Goal: Transaction & Acquisition: Purchase product/service

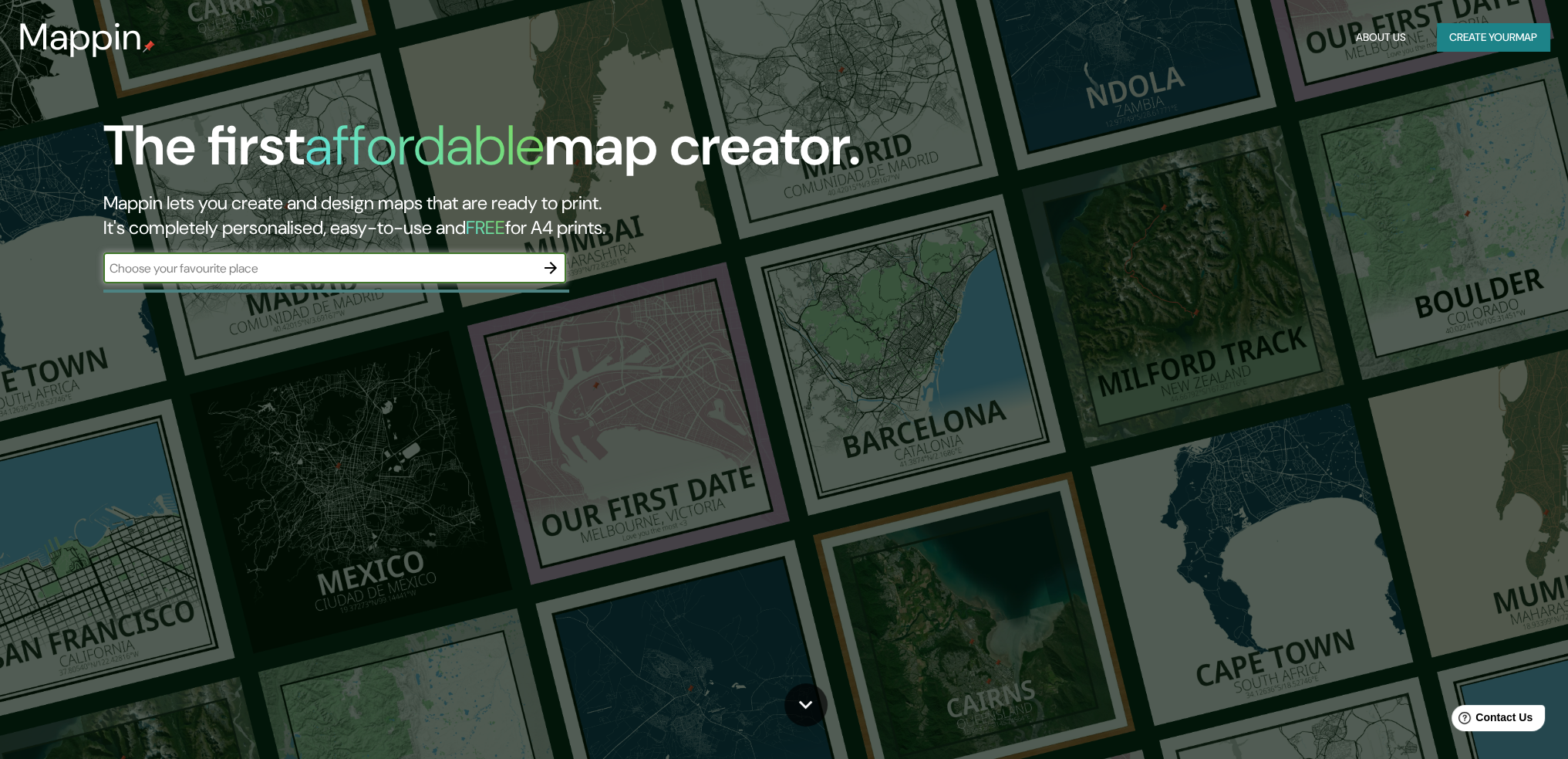
click at [331, 273] on input "text" at bounding box center [320, 268] width 432 height 18
type input "derio"
click at [552, 265] on icon "button" at bounding box center [550, 268] width 13 height 13
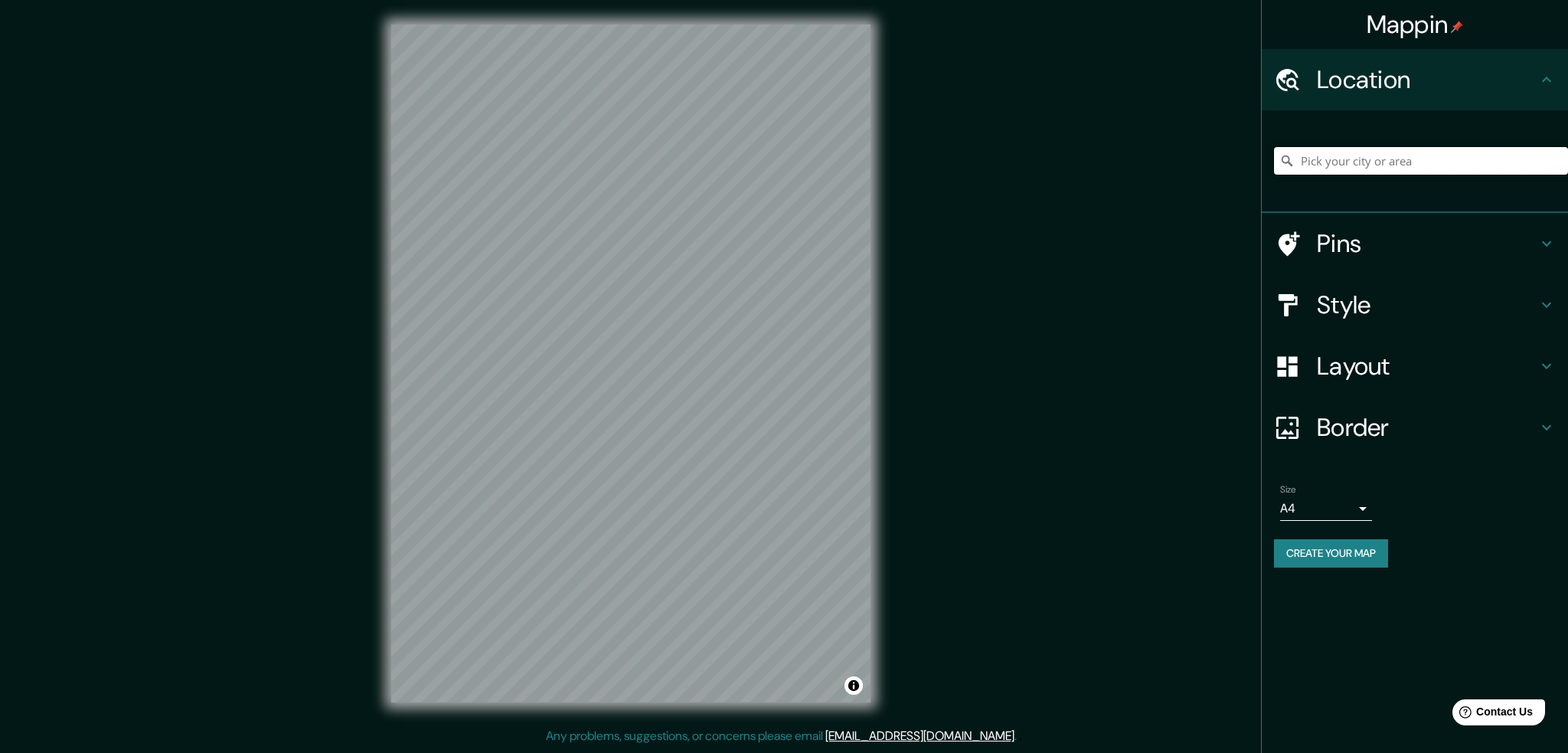
click at [1427, 162] on input "Pick your city or area" at bounding box center [1421, 161] width 294 height 27
type input "Derio, [GEOGRAPHIC_DATA], [GEOGRAPHIC_DATA]"
click at [1345, 240] on h4 "Pins" at bounding box center [1426, 244] width 220 height 31
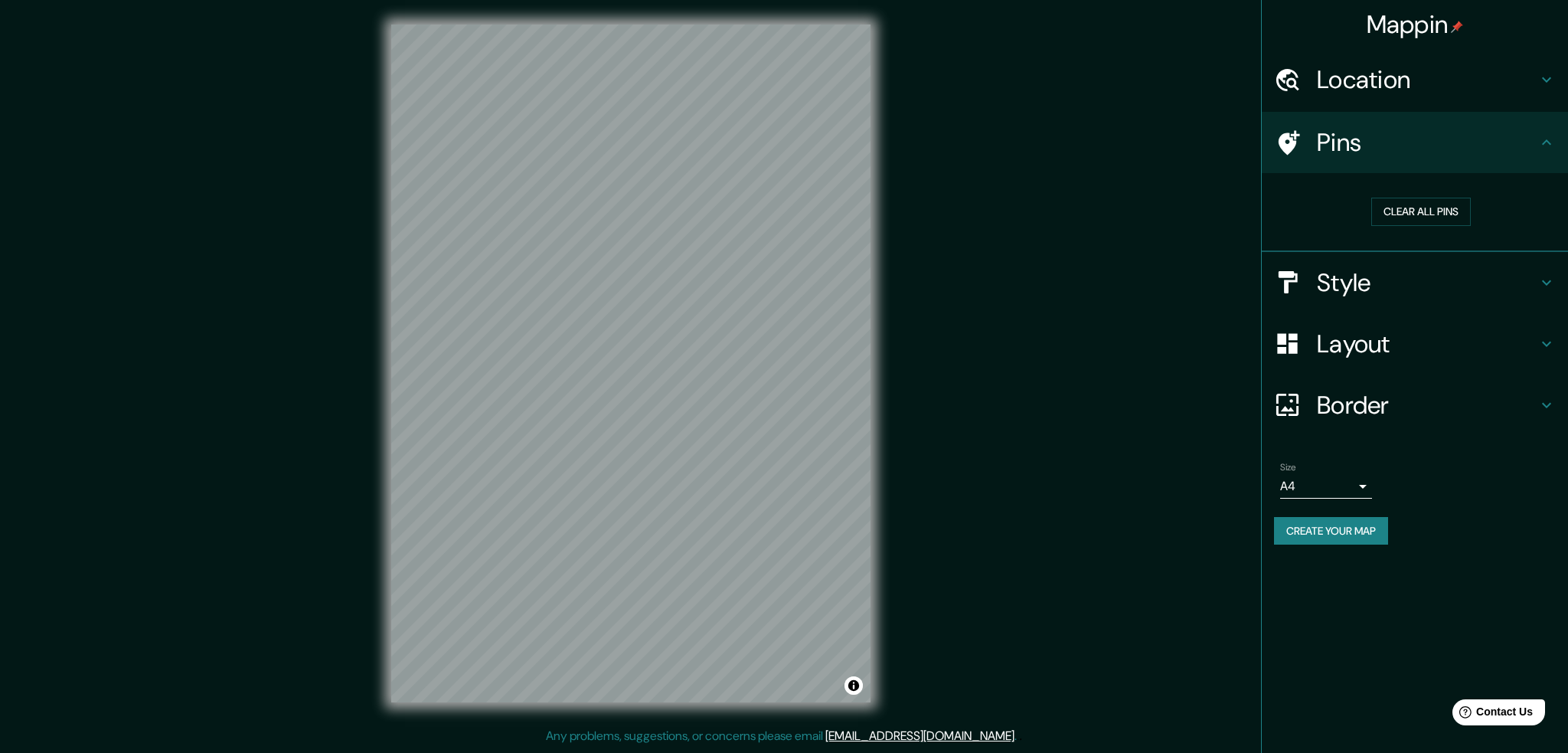
click at [1302, 148] on div at bounding box center [1295, 143] width 43 height 27
click at [1368, 278] on h4 "Style" at bounding box center [1426, 282] width 220 height 31
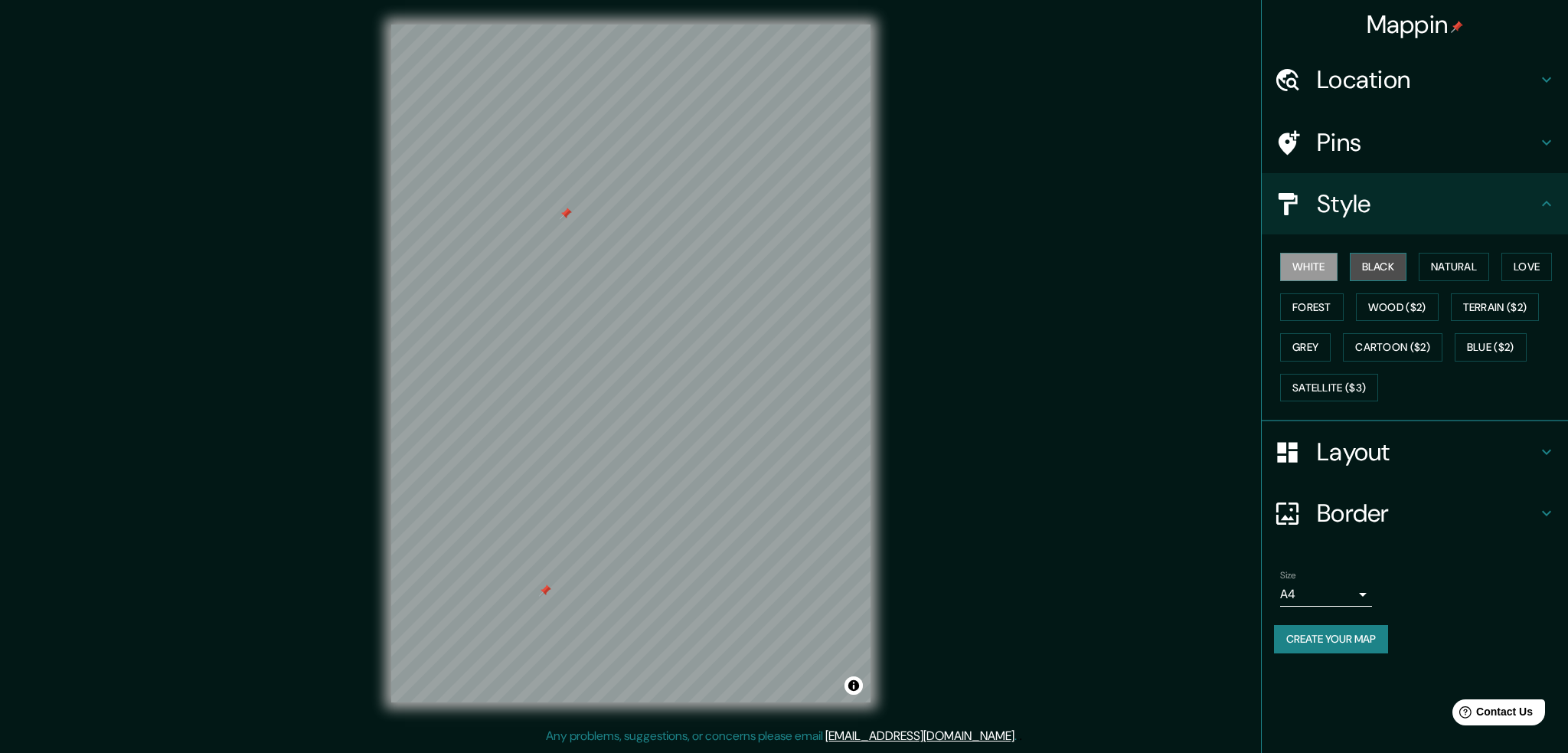
click at [1359, 265] on button "Black" at bounding box center [1378, 266] width 57 height 28
click at [1321, 147] on h4 "Pins" at bounding box center [1426, 143] width 220 height 31
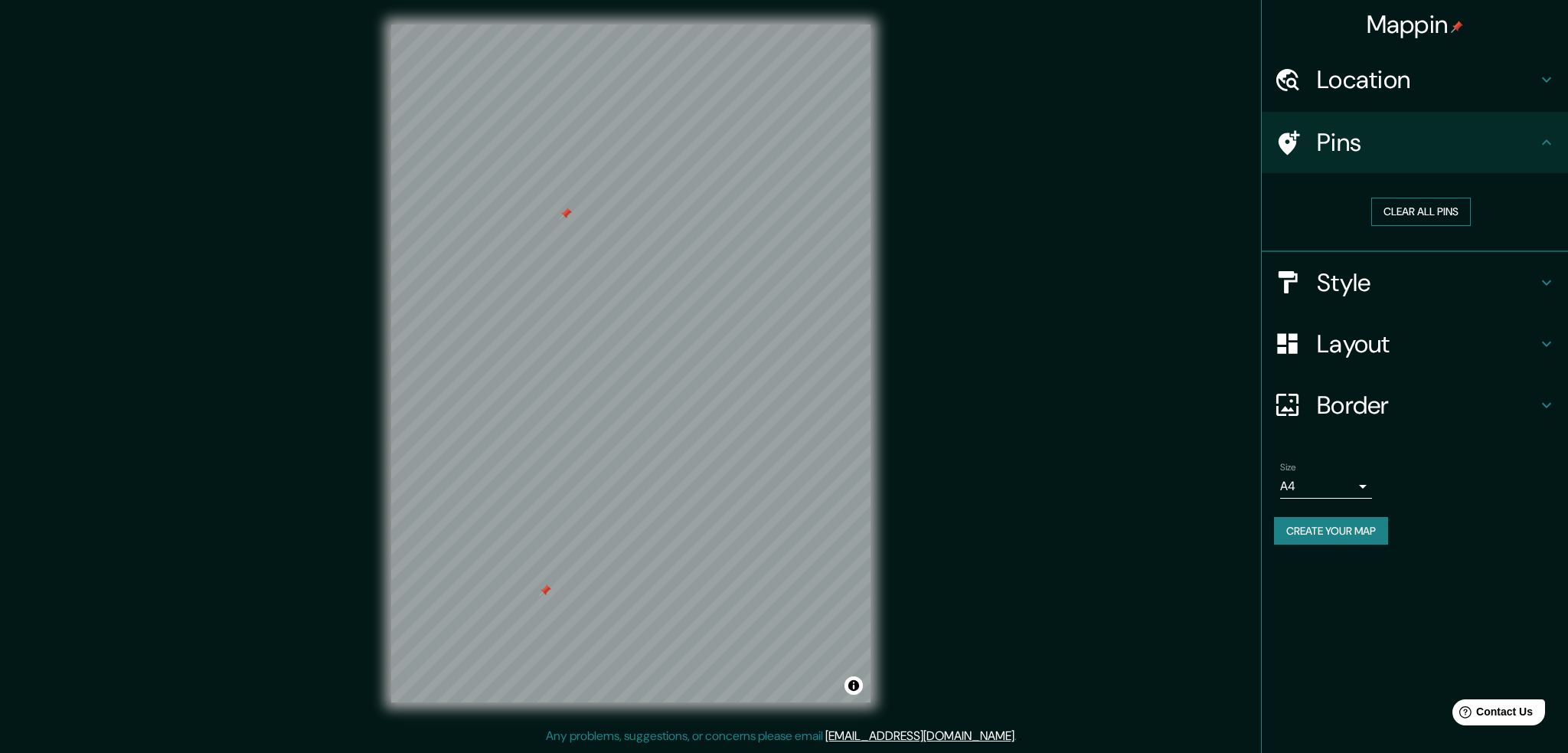
click at [1389, 207] on button "Clear all pins" at bounding box center [1421, 212] width 100 height 28
click at [1367, 290] on h4 "Style" at bounding box center [1426, 282] width 220 height 31
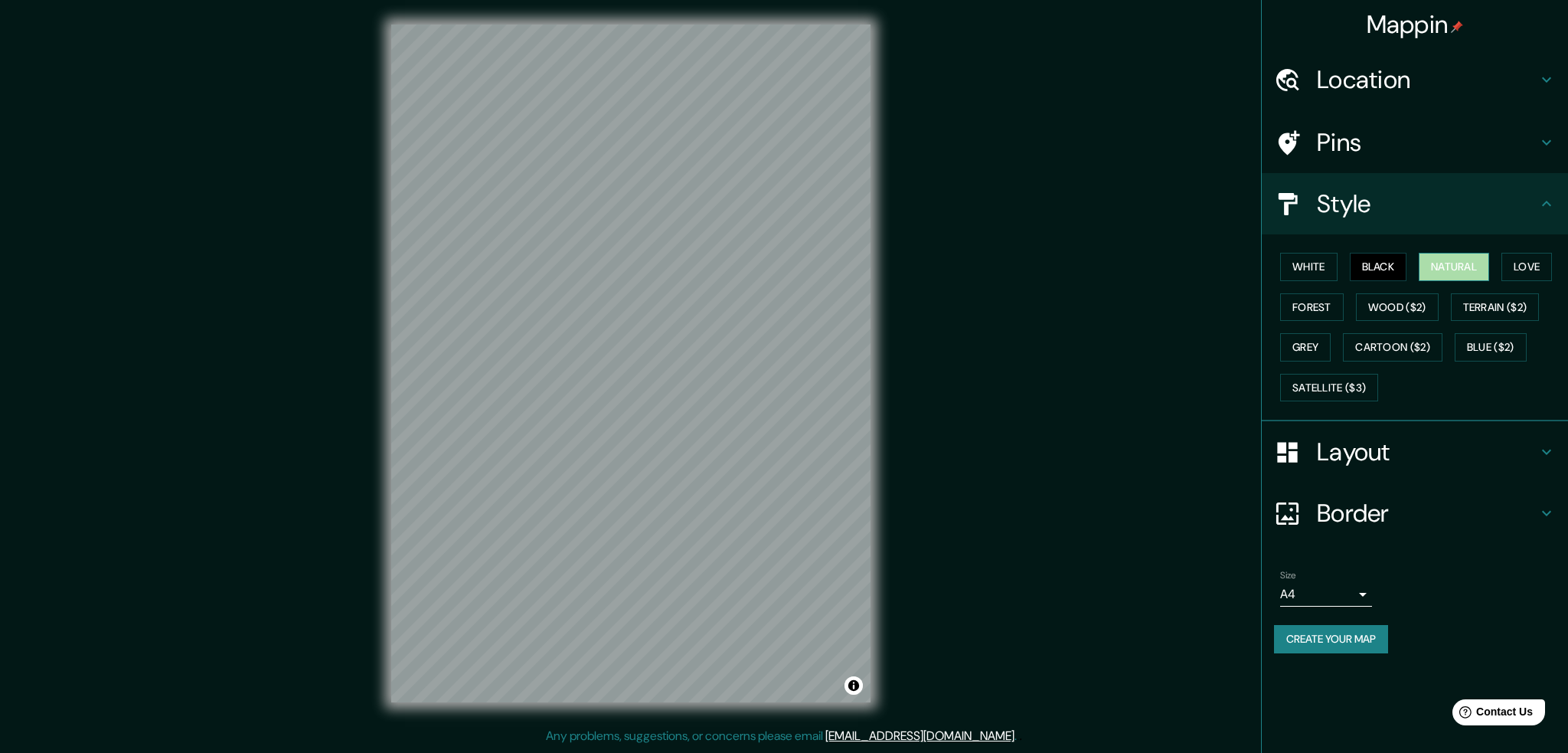
click at [1448, 263] on button "Natural" at bounding box center [1454, 266] width 71 height 28
click at [1498, 260] on div "White Black Natural Love Forest Wood ($2) Terrain ($2) Grey Cartoon ($2) Blue (…" at bounding box center [1421, 327] width 294 height 161
click at [1522, 264] on button "Love" at bounding box center [1527, 266] width 50 height 28
click at [1386, 296] on button "Wood ($2)" at bounding box center [1397, 307] width 82 height 28
click at [1320, 300] on button "Forest" at bounding box center [1313, 307] width 64 height 28
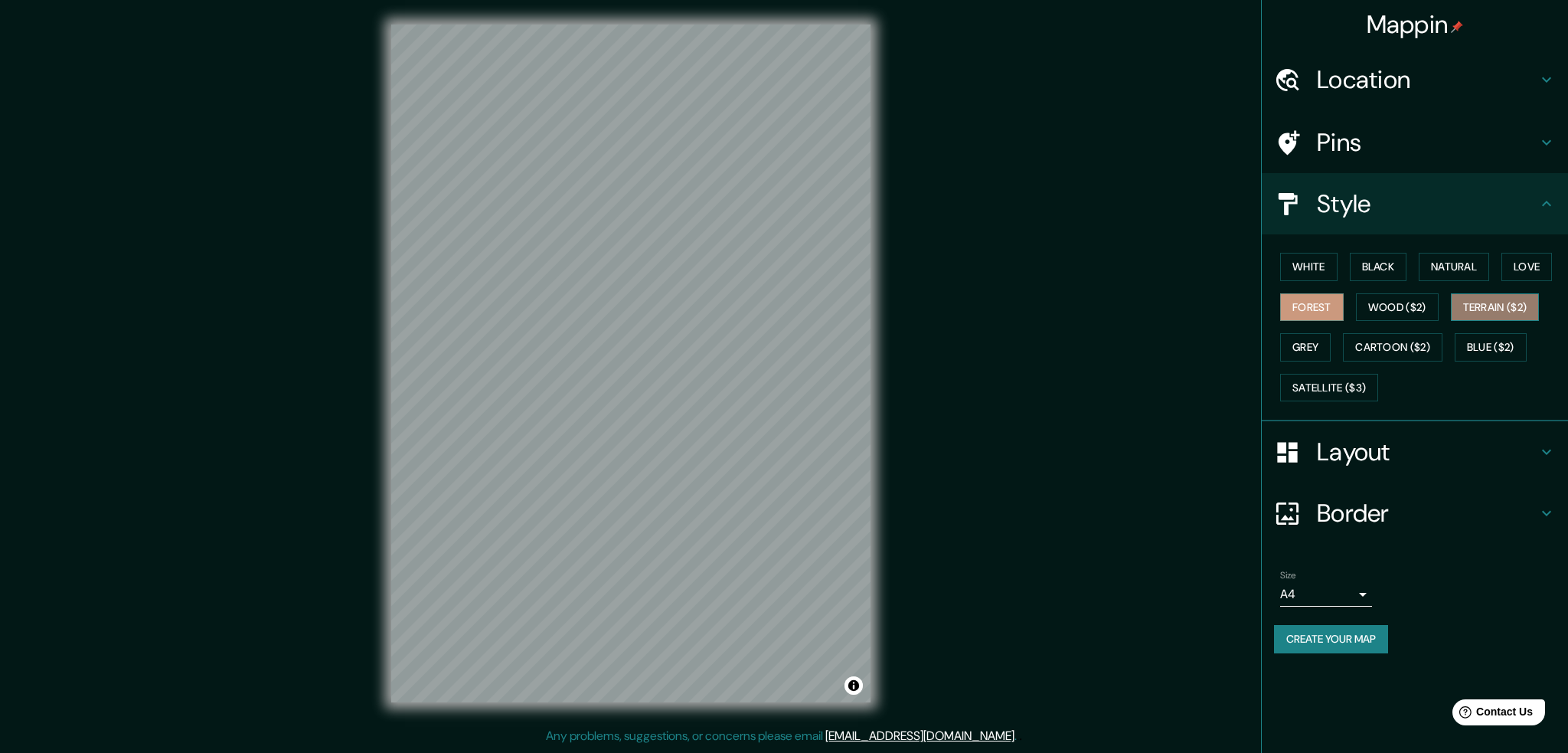
click at [1467, 305] on button "Terrain ($2)" at bounding box center [1496, 307] width 89 height 28
click at [1320, 344] on button "Grey" at bounding box center [1306, 346] width 50 height 28
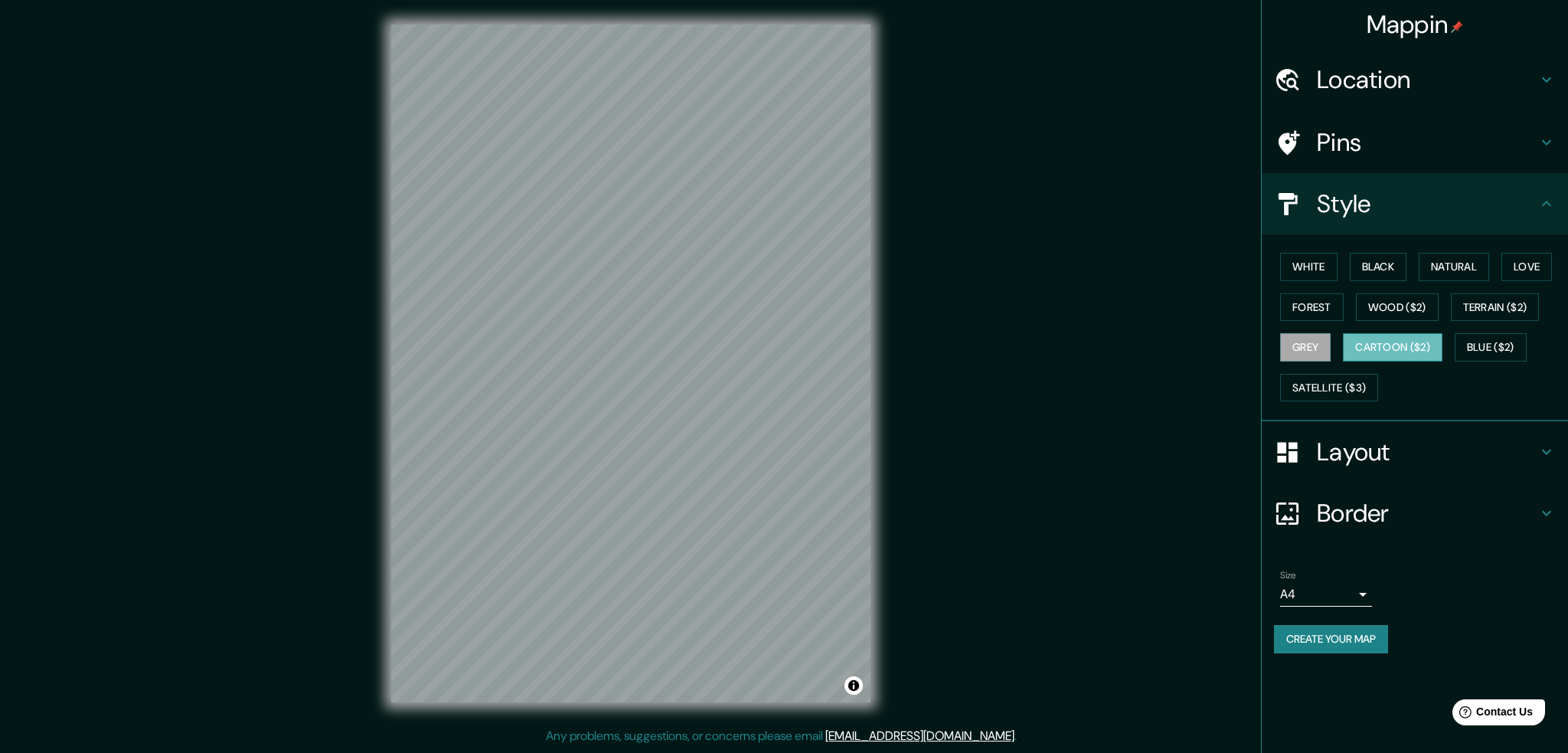
click at [1398, 345] on button "Cartoon ($2)" at bounding box center [1392, 346] width 100 height 28
click at [1489, 348] on button "Blue ($2)" at bounding box center [1491, 346] width 72 height 28
click at [1331, 382] on button "Satellite ($3)" at bounding box center [1329, 387] width 98 height 28
click at [1301, 260] on button "White" at bounding box center [1309, 266] width 57 height 28
click at [1353, 385] on button "Satellite ($3)" at bounding box center [1329, 387] width 98 height 28
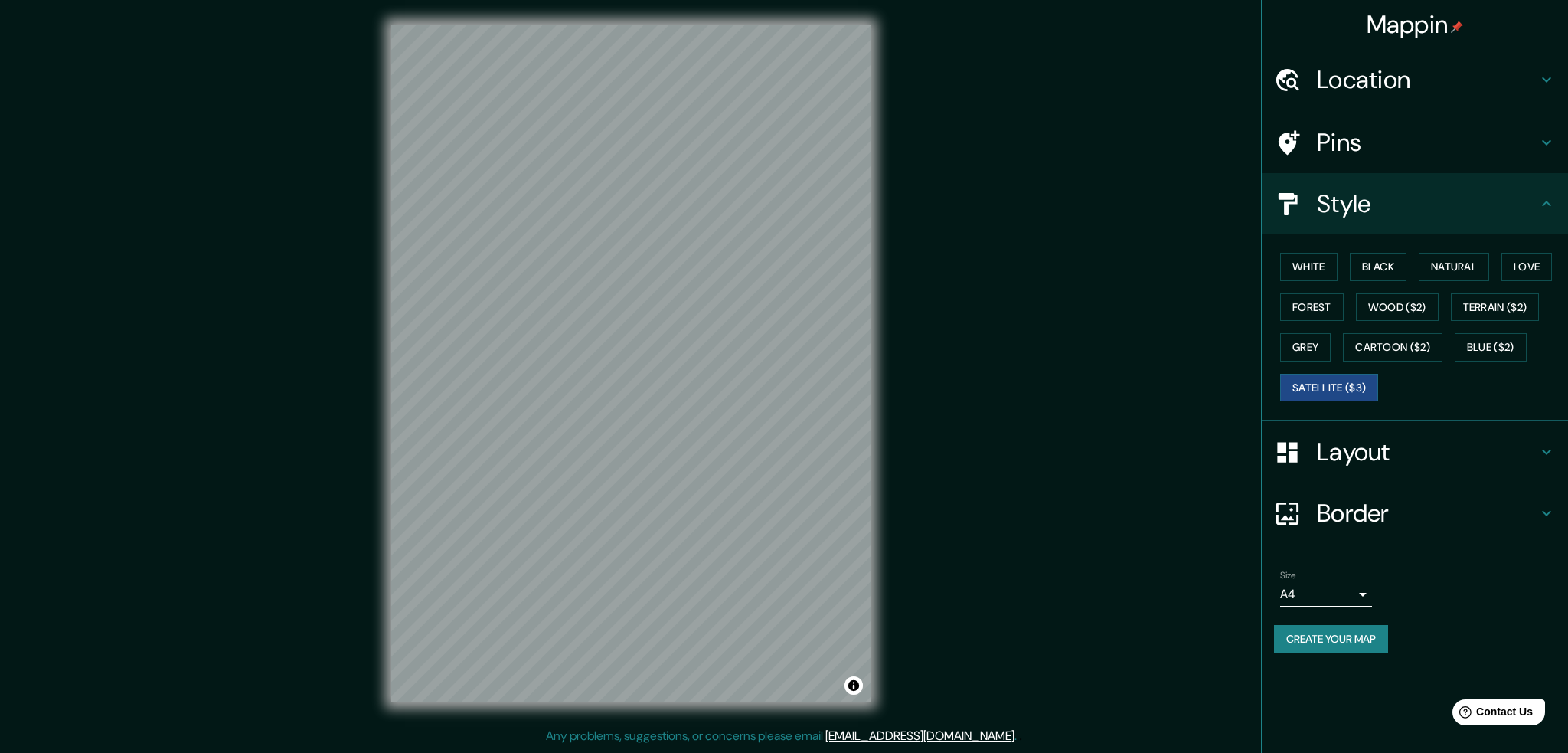
click at [1443, 460] on h4 "Layout" at bounding box center [1426, 452] width 220 height 31
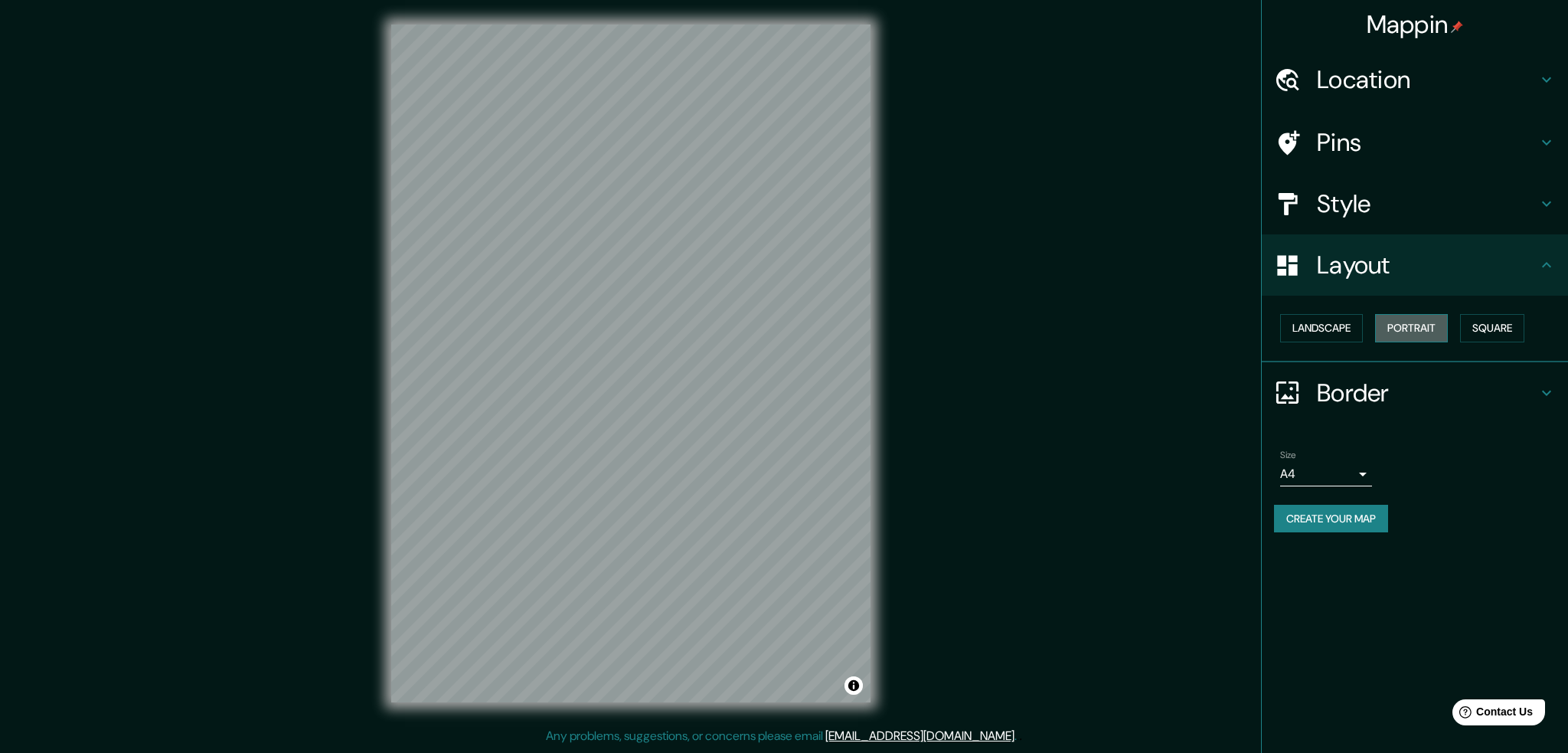
click at [1408, 330] on button "Portrait" at bounding box center [1411, 328] width 73 height 28
click at [1509, 332] on button "Square" at bounding box center [1492, 328] width 64 height 28
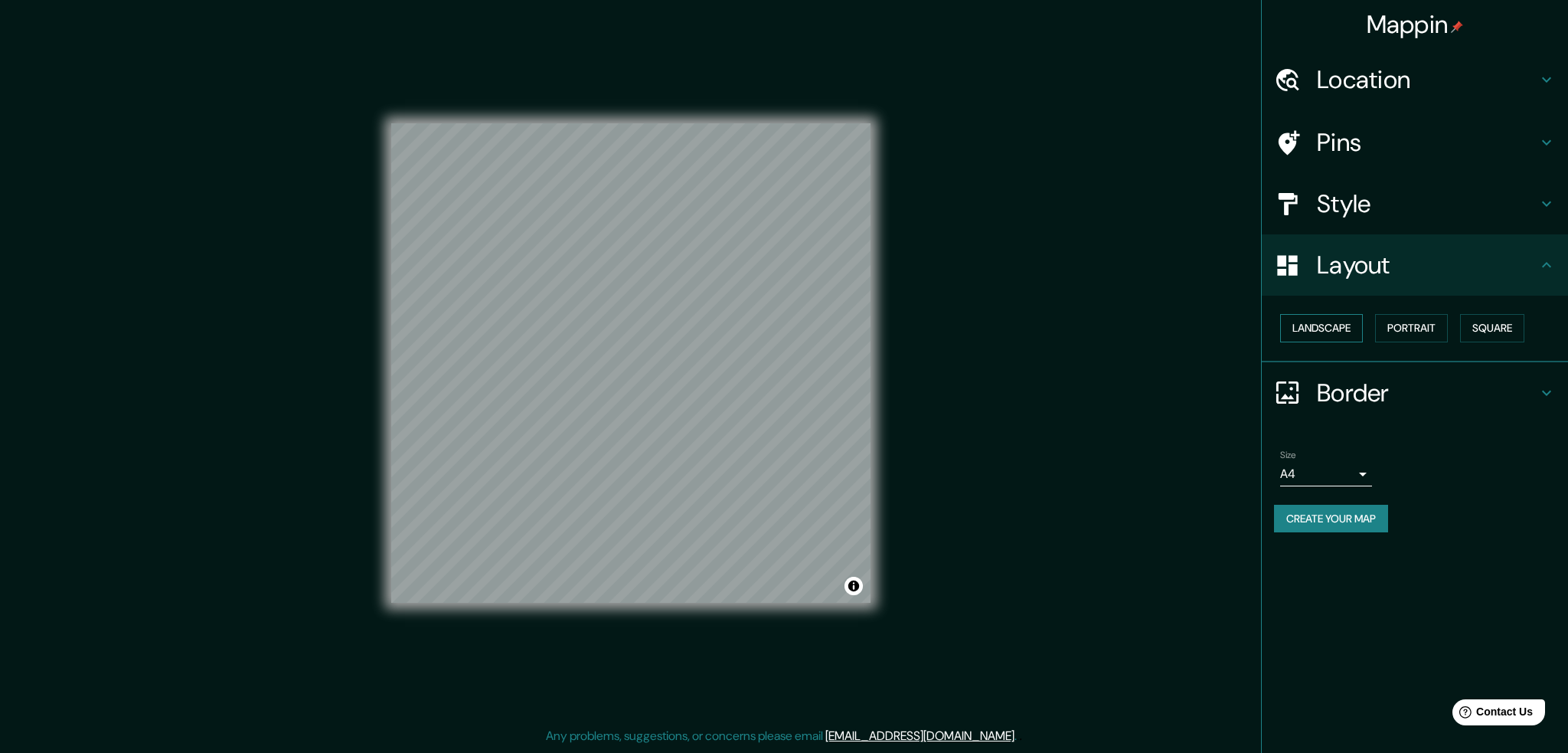
click at [1334, 318] on button "Landscape" at bounding box center [1322, 328] width 82 height 28
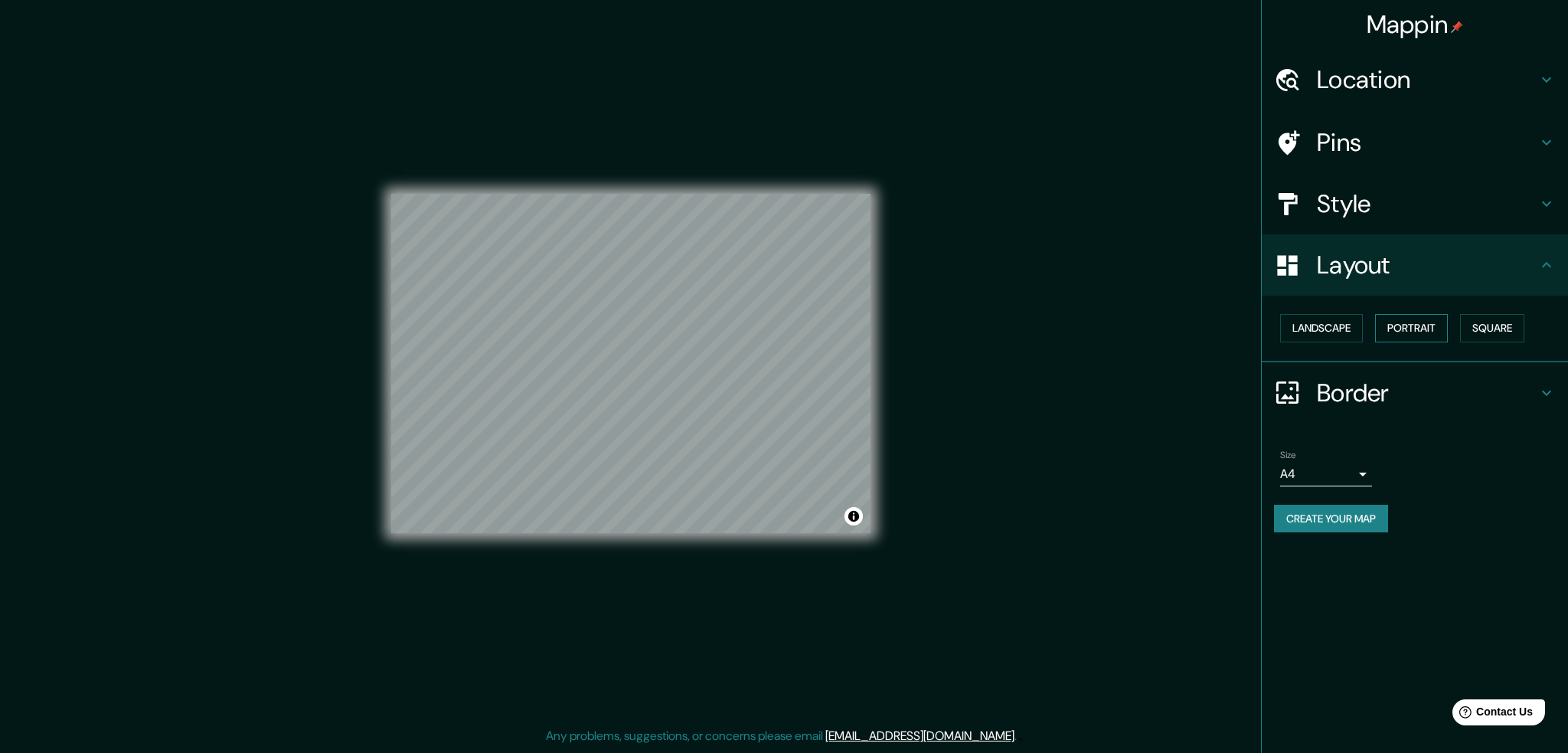
click at [1400, 330] on button "Portrait" at bounding box center [1411, 328] width 73 height 28
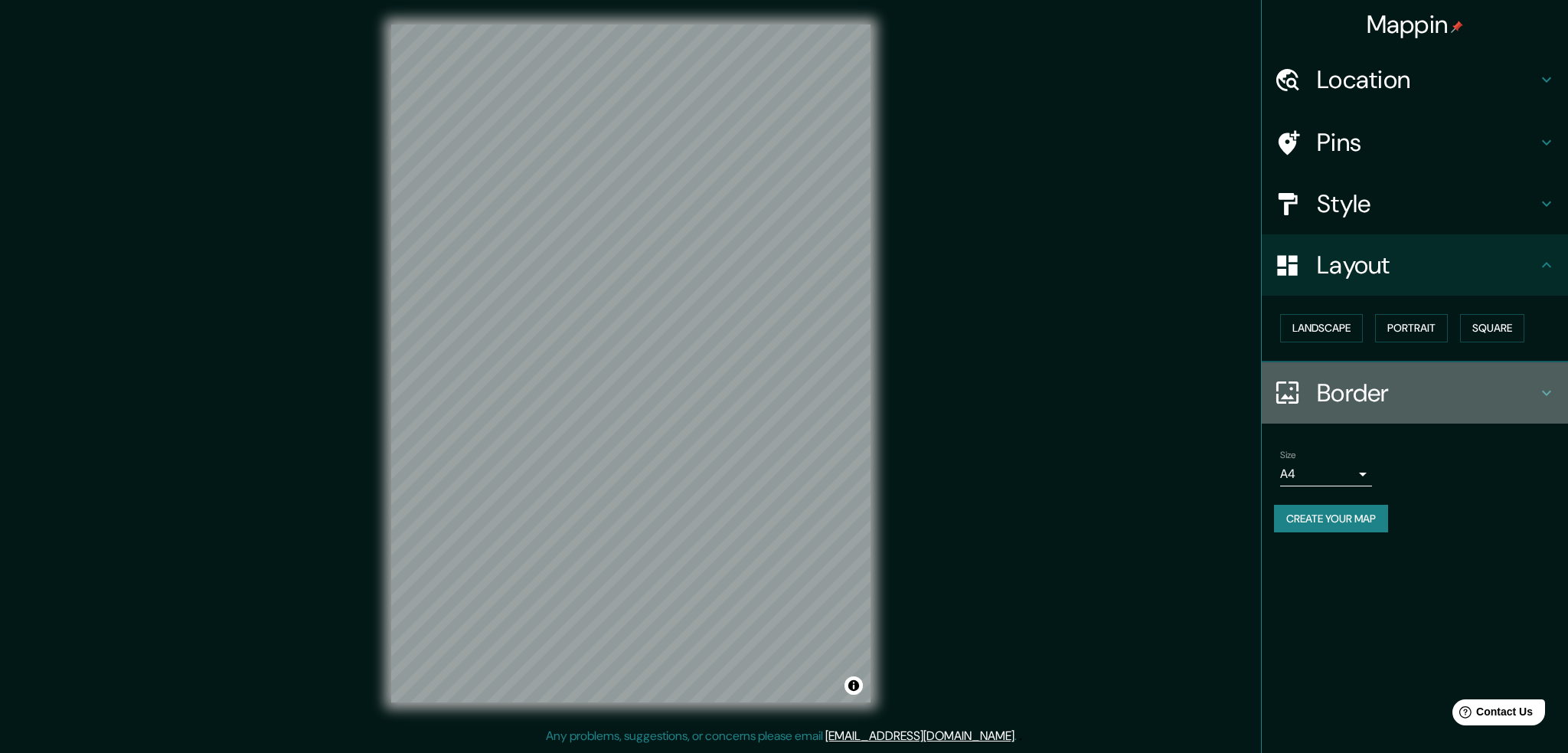
click at [1372, 385] on h4 "Border" at bounding box center [1426, 393] width 220 height 31
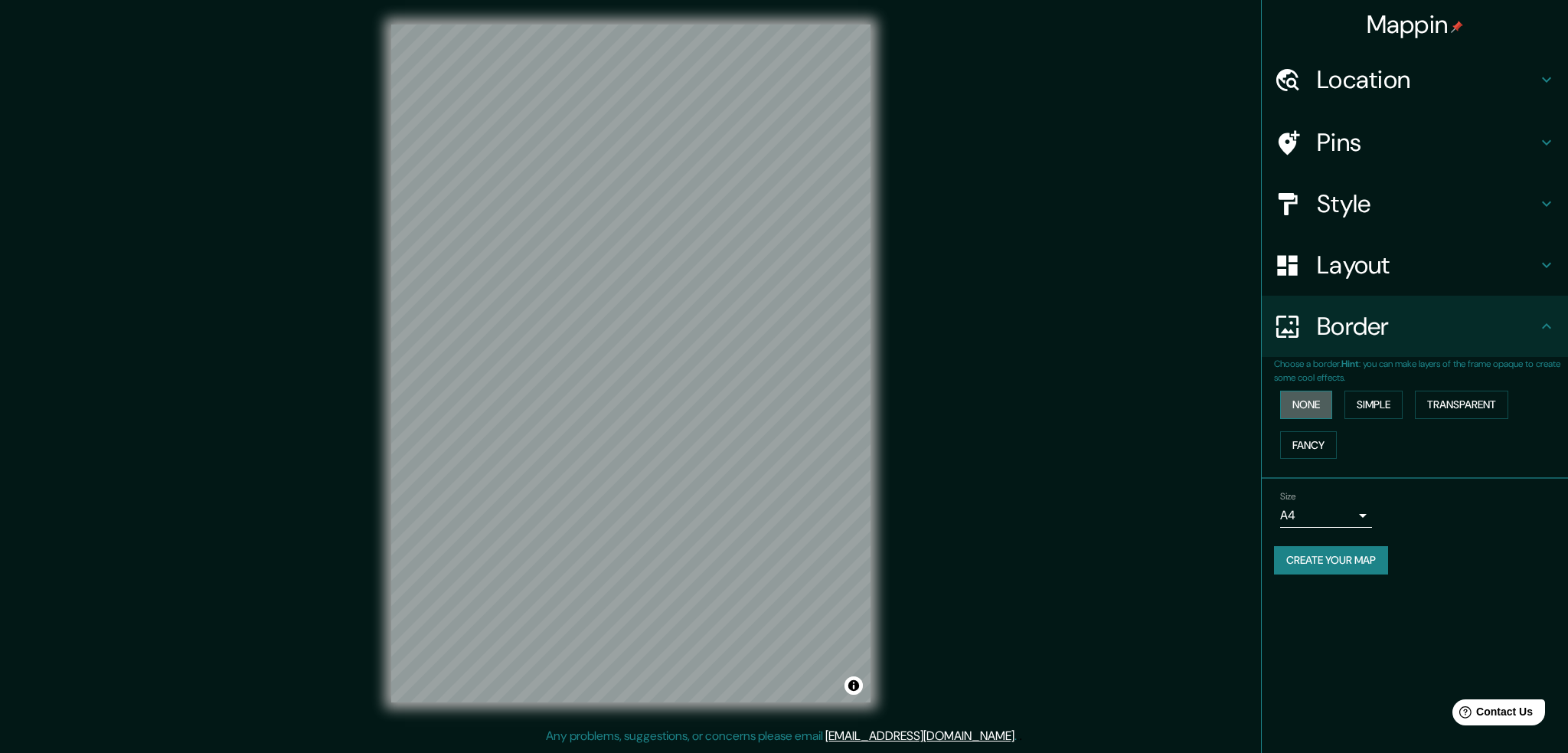
click at [1308, 395] on button "None" at bounding box center [1307, 405] width 52 height 28
click at [1351, 398] on button "Simple" at bounding box center [1374, 405] width 58 height 28
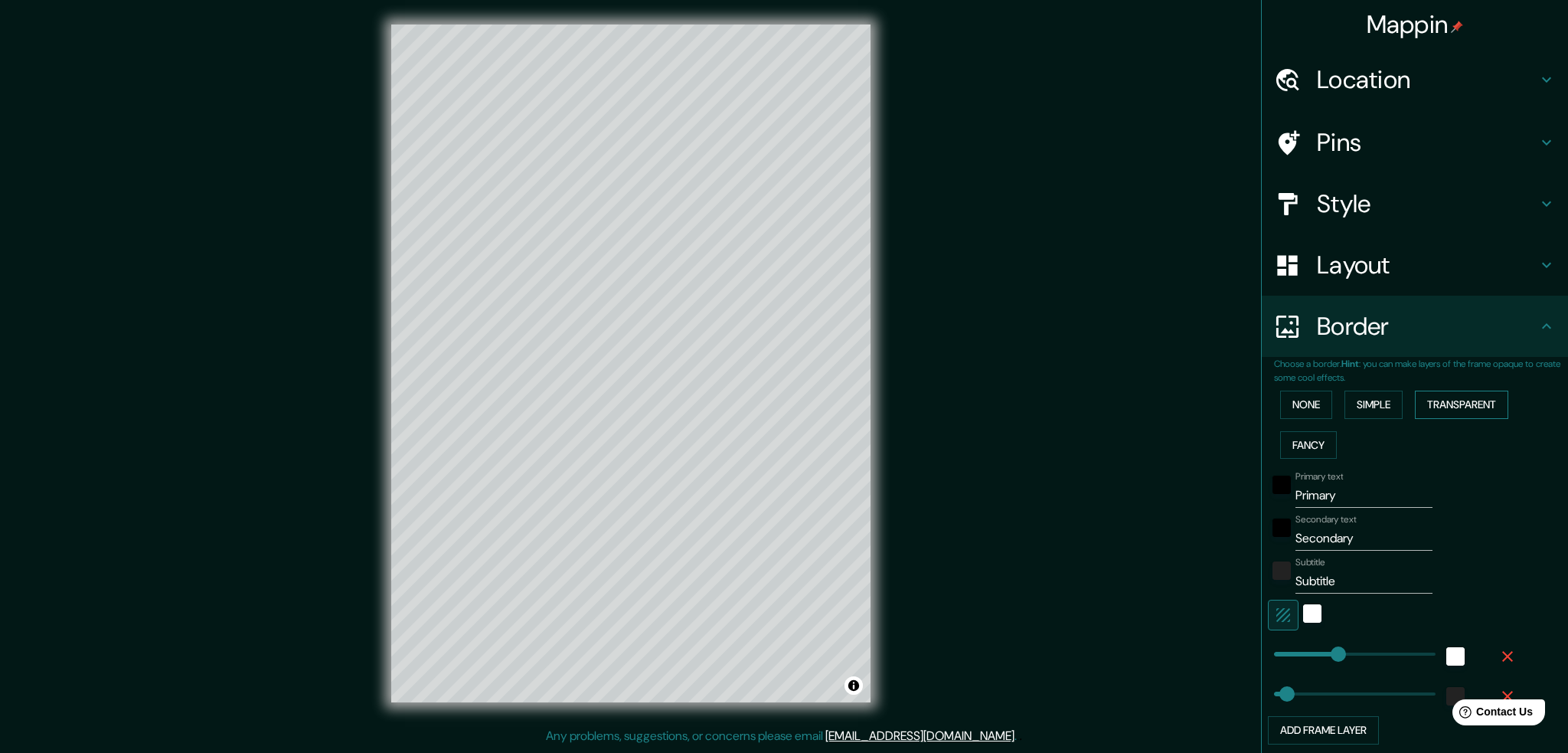
click at [1424, 403] on button "Transparent" at bounding box center [1461, 405] width 93 height 28
click at [1299, 441] on button "Fancy" at bounding box center [1309, 444] width 56 height 28
click at [1295, 409] on button "None" at bounding box center [1307, 405] width 52 height 28
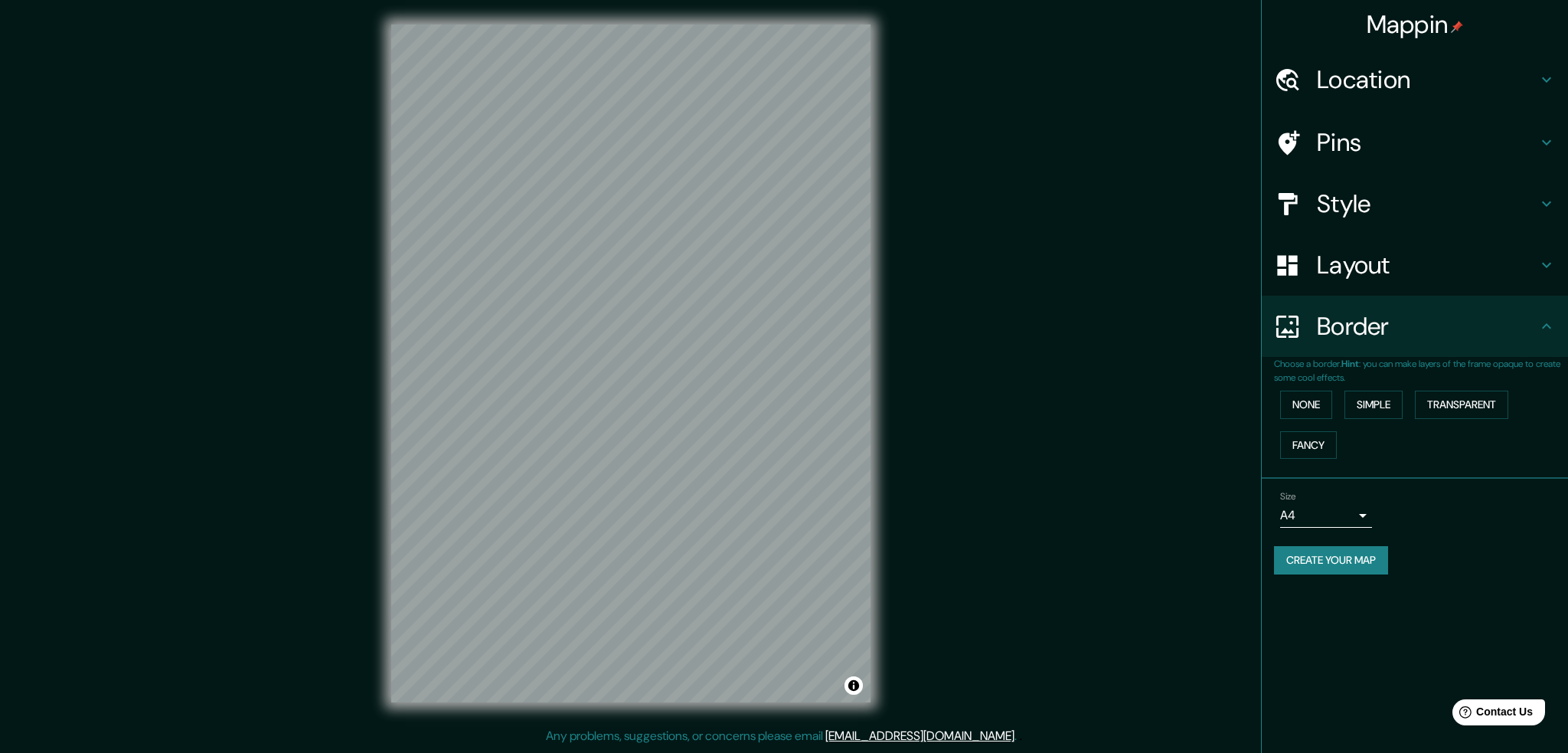
click at [1400, 332] on h4 "Border" at bounding box center [1426, 326] width 220 height 31
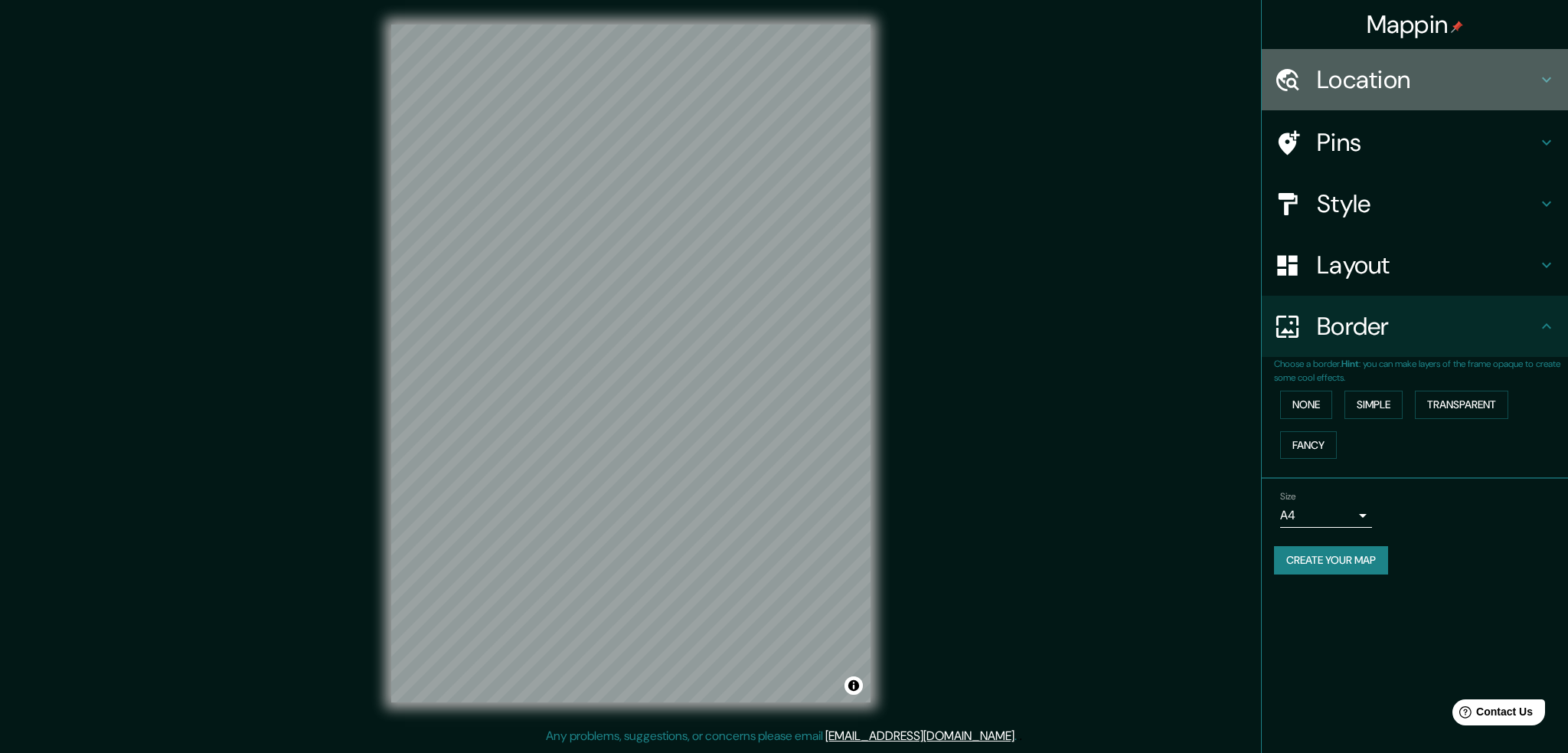
click at [1388, 82] on h4 "Location" at bounding box center [1426, 80] width 220 height 31
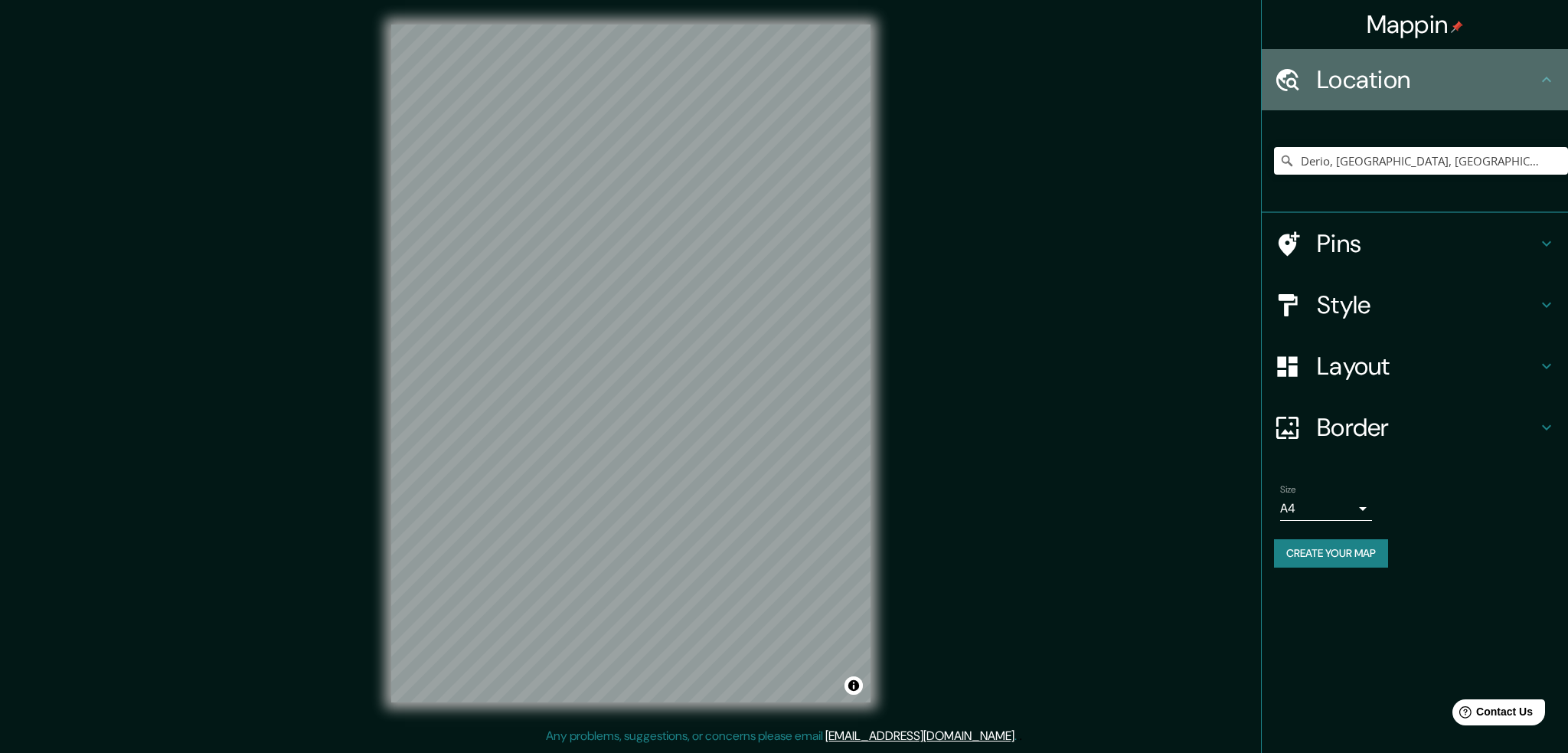
click at [1388, 79] on h4 "Location" at bounding box center [1426, 80] width 220 height 31
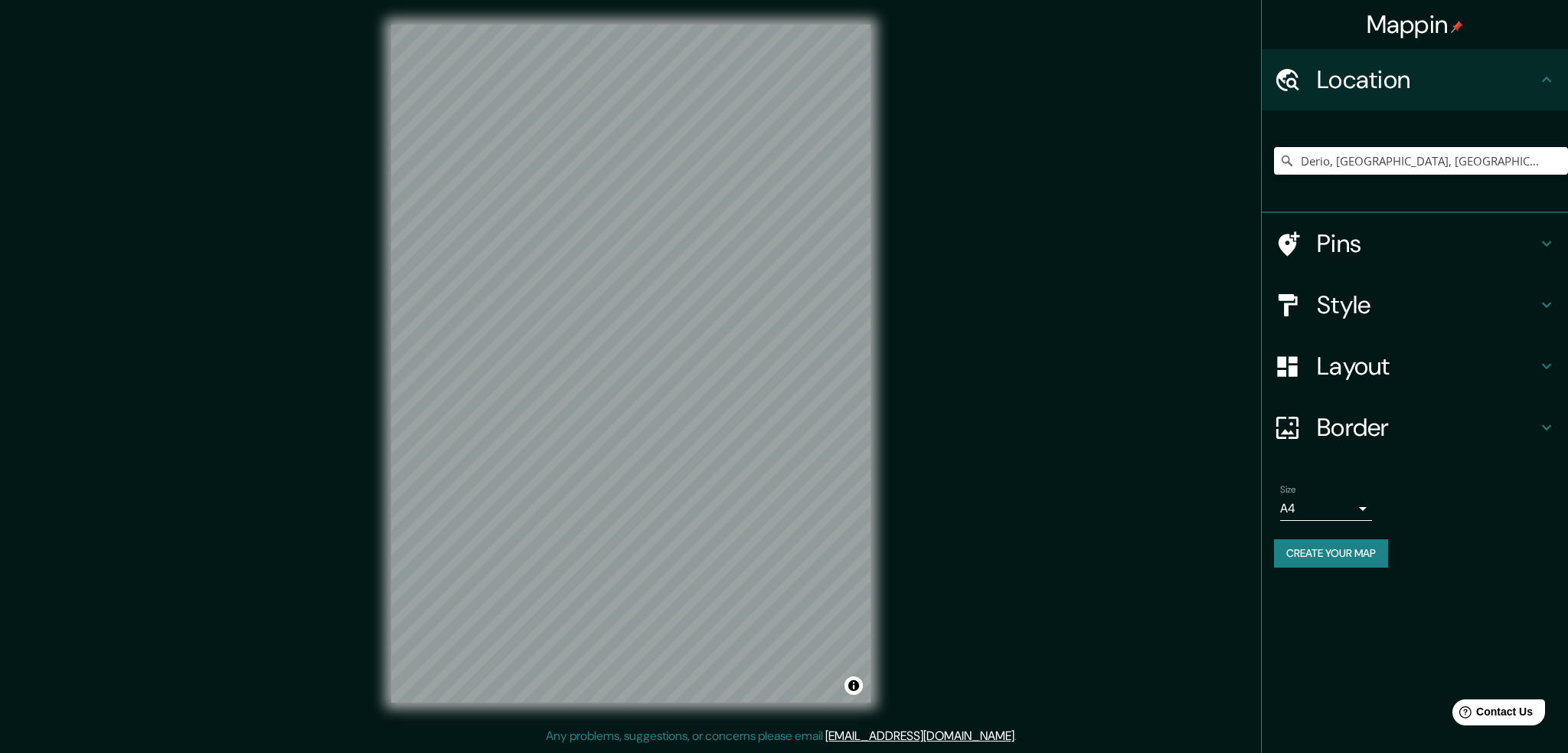
click at [1390, 306] on h4 "Style" at bounding box center [1426, 305] width 220 height 31
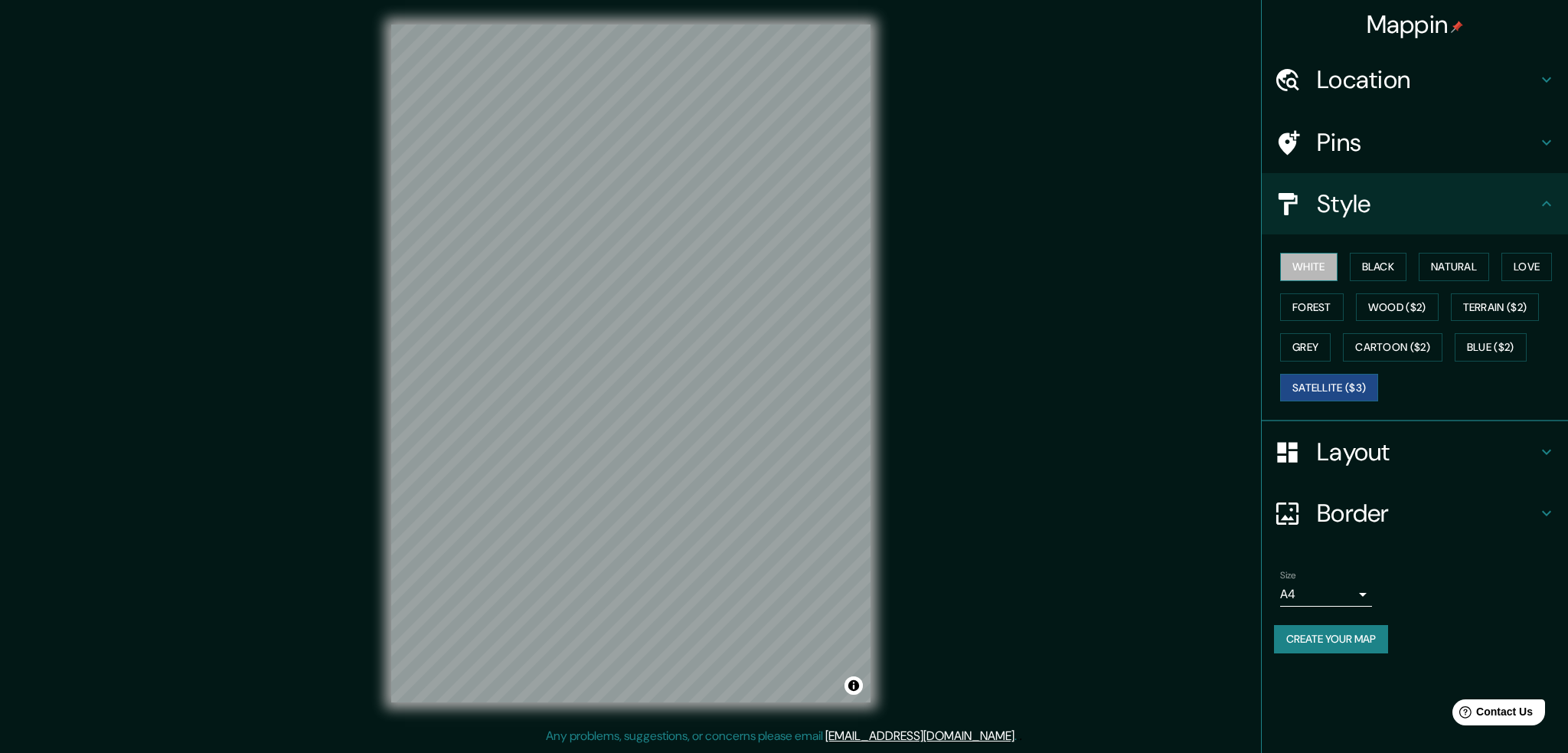
click at [1311, 260] on button "White" at bounding box center [1309, 266] width 57 height 28
click at [1361, 265] on button "Black" at bounding box center [1378, 266] width 57 height 28
click at [1299, 267] on button "White" at bounding box center [1309, 266] width 57 height 28
click at [1360, 258] on button "Black" at bounding box center [1378, 266] width 57 height 28
click at [1448, 263] on button "Natural" at bounding box center [1454, 266] width 71 height 28
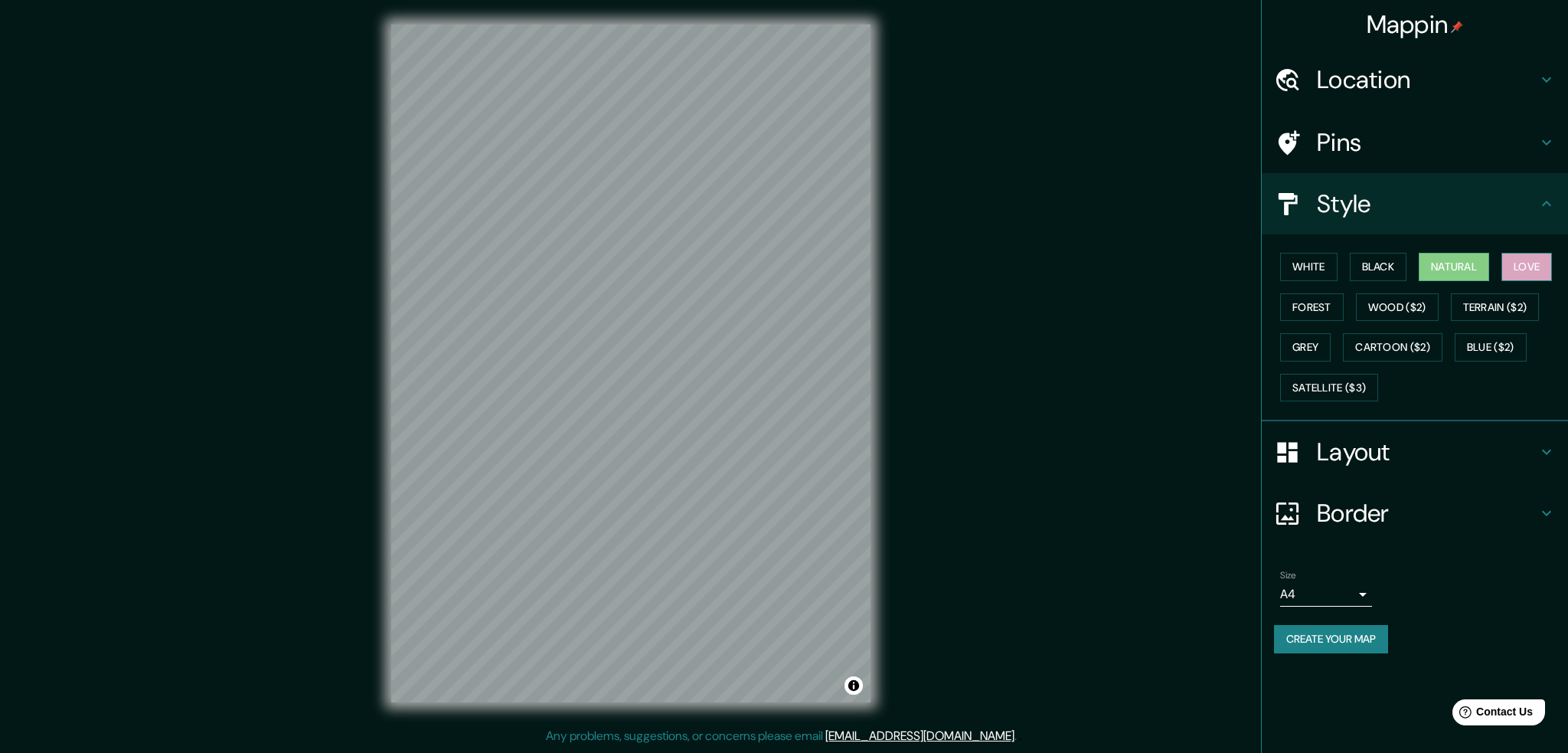
click at [1524, 260] on button "Love" at bounding box center [1527, 266] width 50 height 28
click at [1462, 268] on button "Natural" at bounding box center [1454, 266] width 71 height 28
click at [1382, 256] on button "Black" at bounding box center [1378, 266] width 57 height 28
click at [1519, 307] on button "Terrain ($2)" at bounding box center [1496, 307] width 89 height 28
click at [1366, 311] on button "Wood ($2)" at bounding box center [1397, 307] width 82 height 28
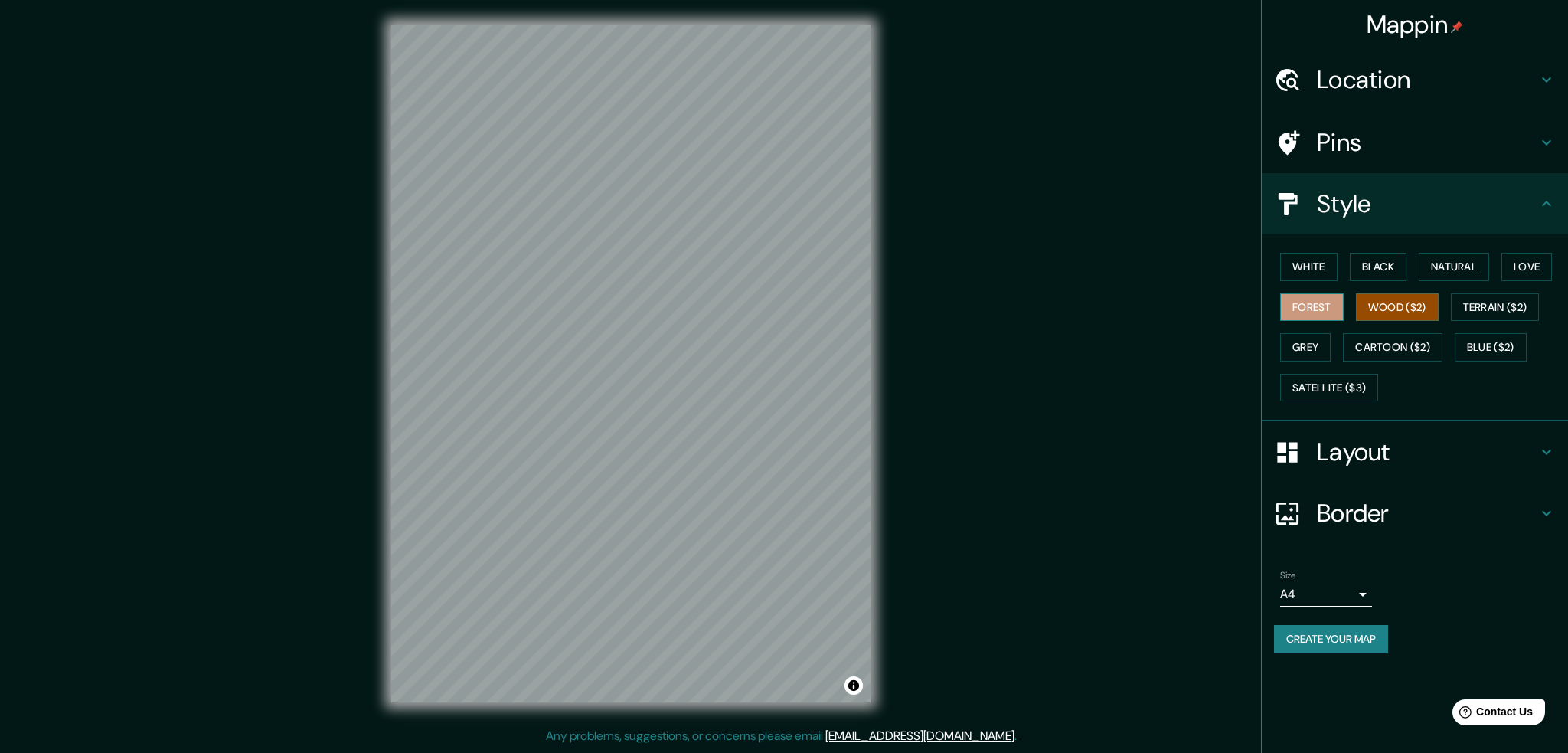
click at [1314, 312] on button "Forest" at bounding box center [1313, 307] width 64 height 28
